Goal: Navigation & Orientation: Find specific page/section

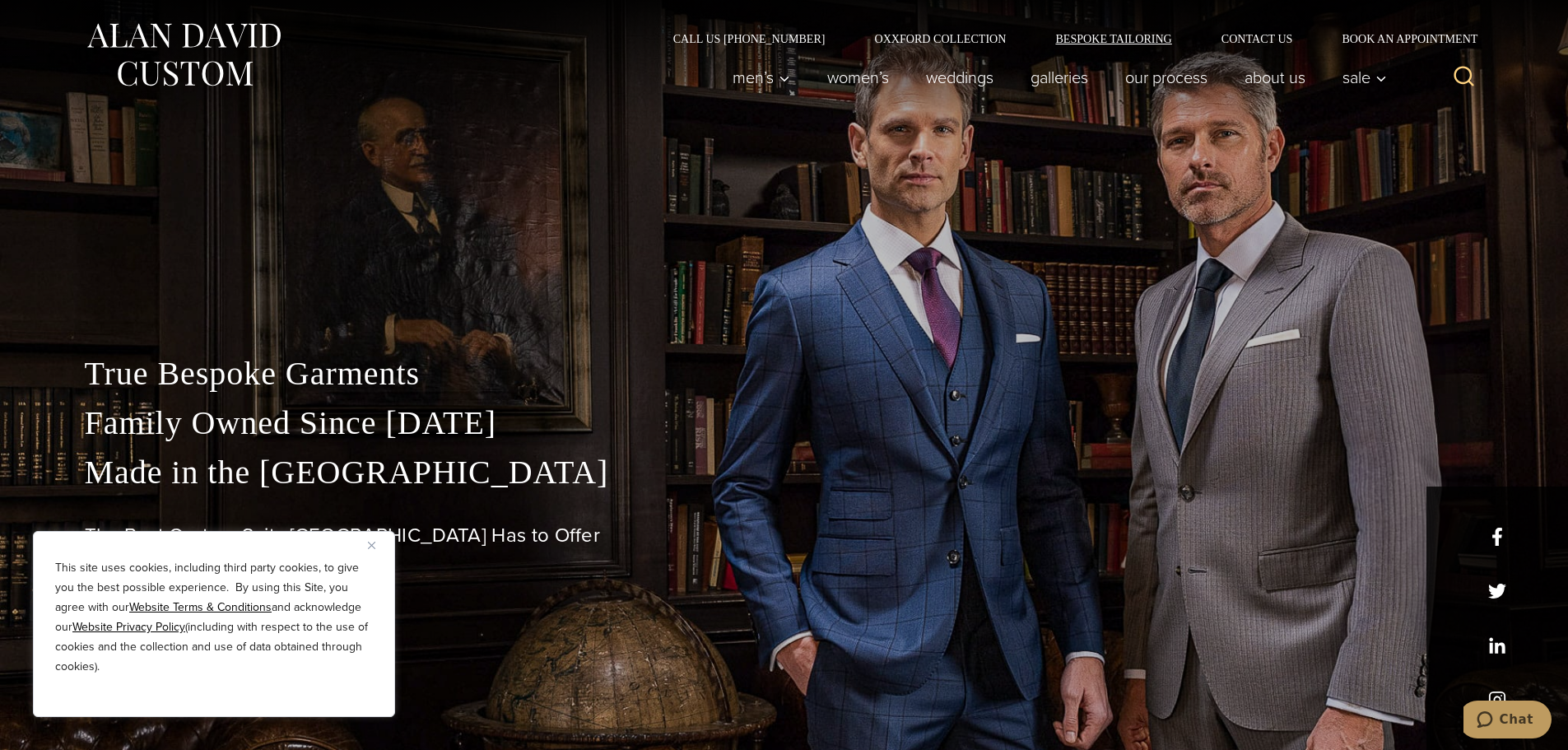
click at [1092, 34] on link "Bespoke Tailoring" at bounding box center [1113, 38] width 165 height 11
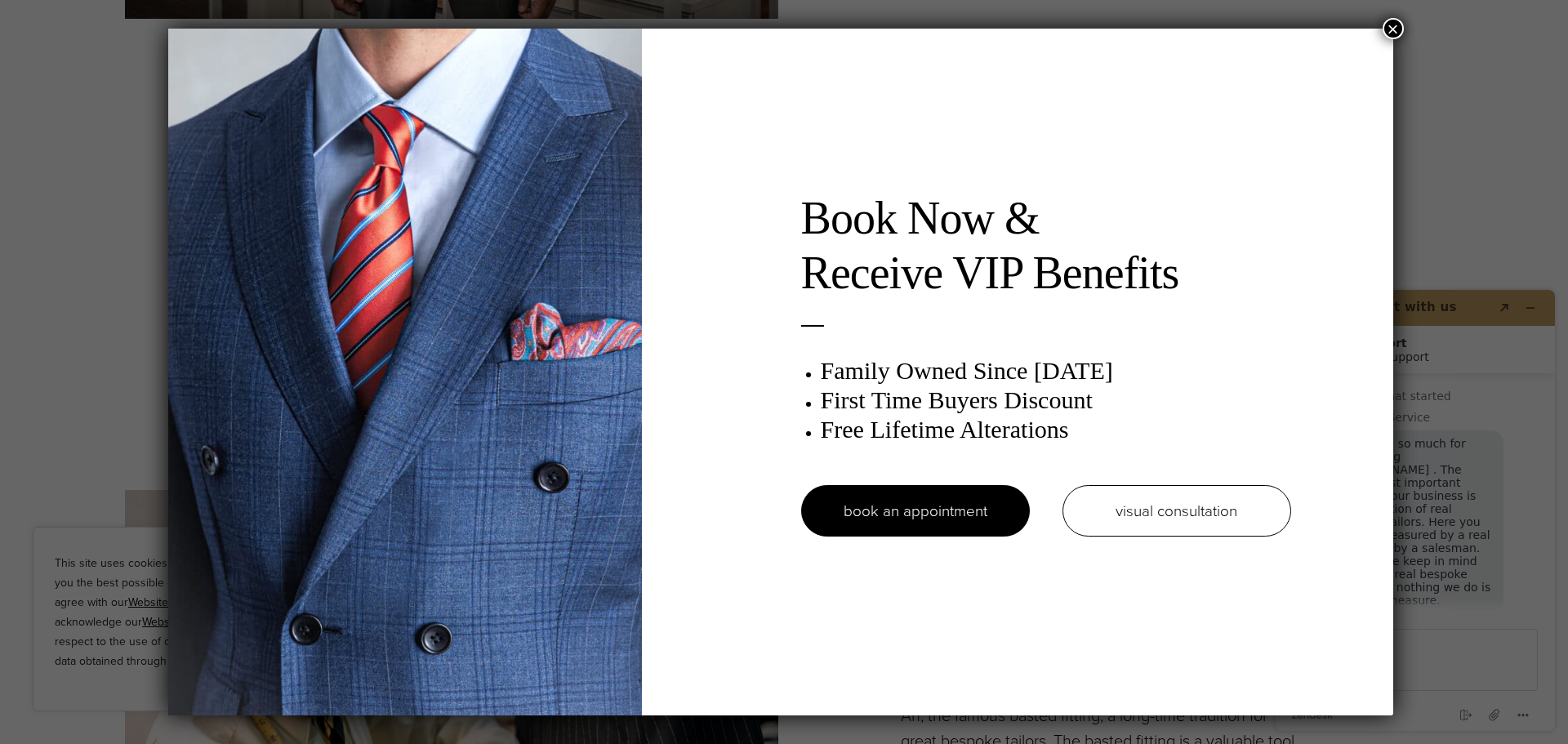
click at [1392, 21] on button "×" at bounding box center [1393, 28] width 21 height 21
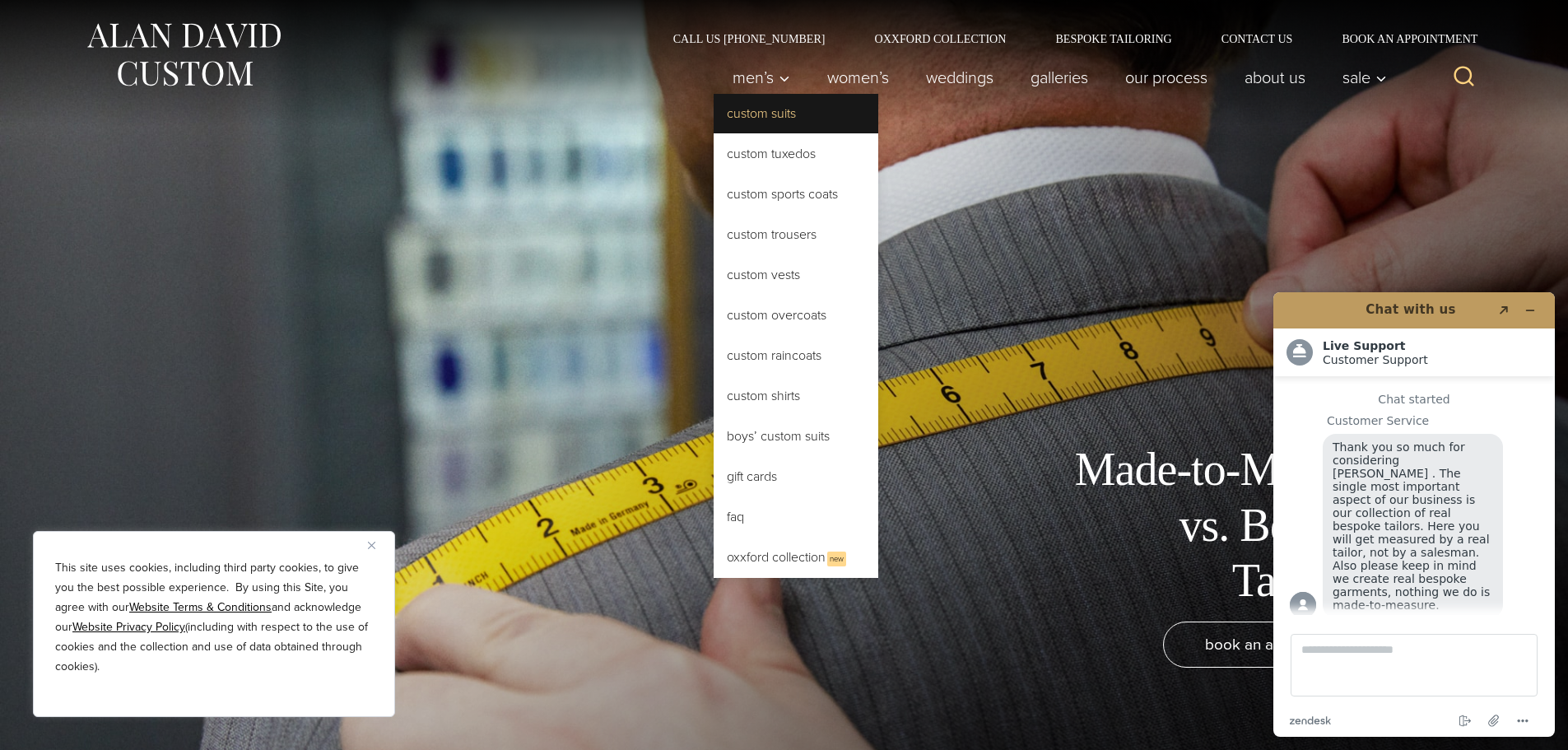
click at [741, 109] on link "Custom Suits" at bounding box center [795, 114] width 164 height 40
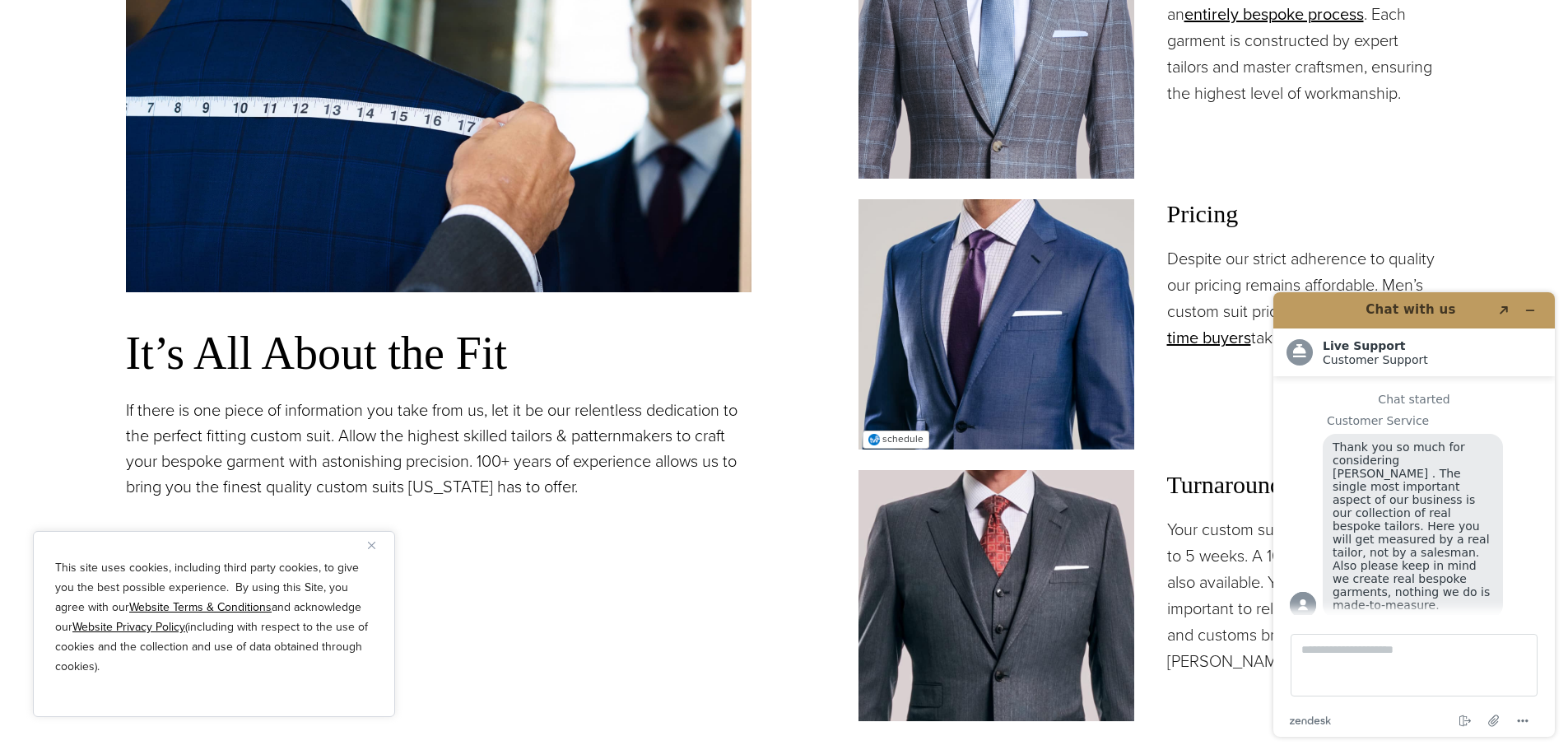
scroll to position [1399, 0]
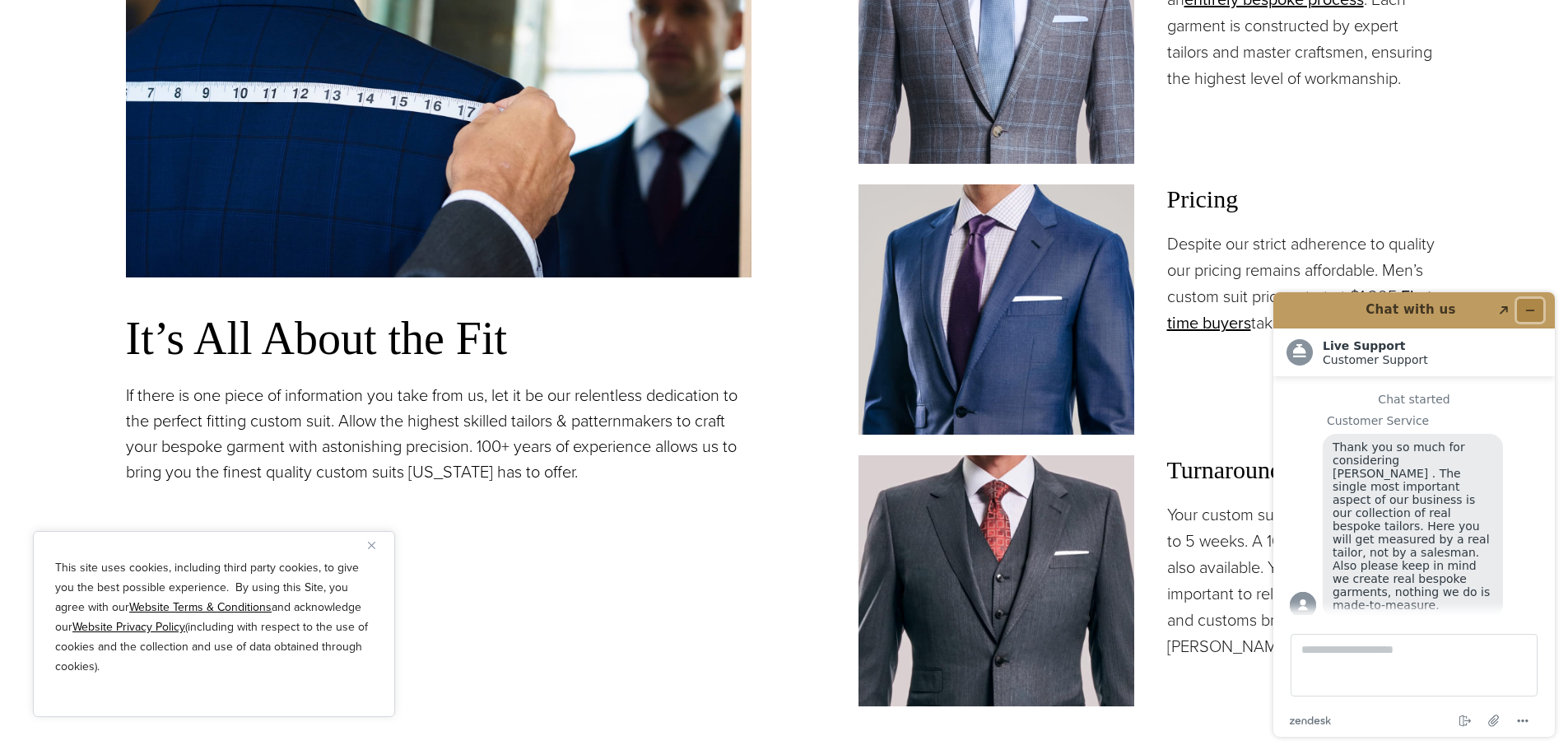
click at [1530, 307] on icon "Minimize widget" at bounding box center [1529, 310] width 11 height 11
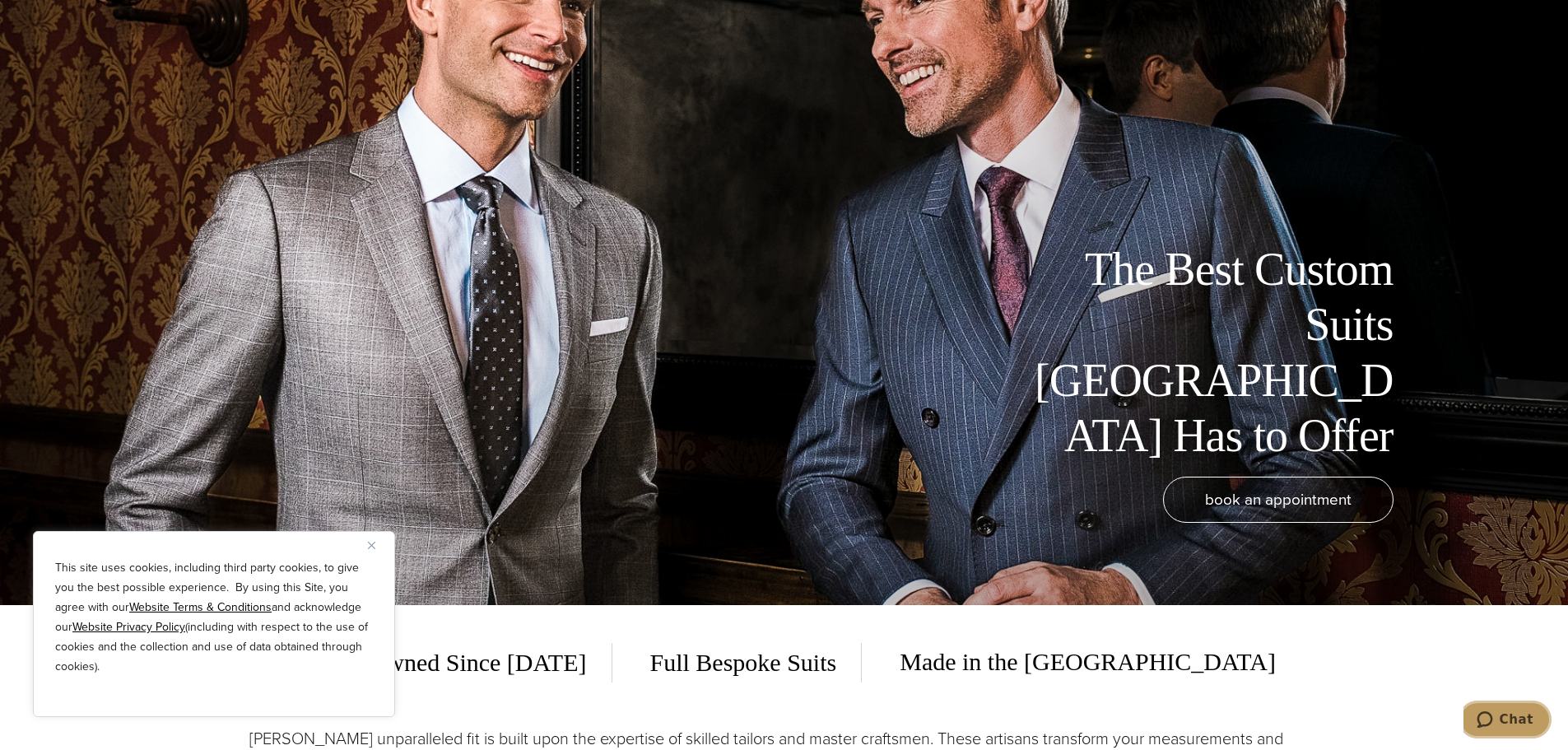
scroll to position [0, 0]
